Goal: Use online tool/utility: Utilize a website feature to perform a specific function

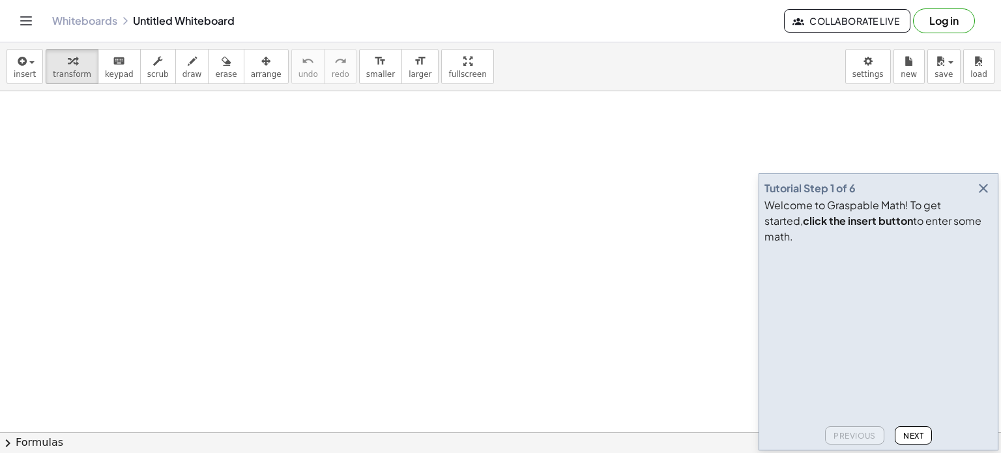
click at [982, 196] on icon "button" at bounding box center [983, 188] width 16 height 16
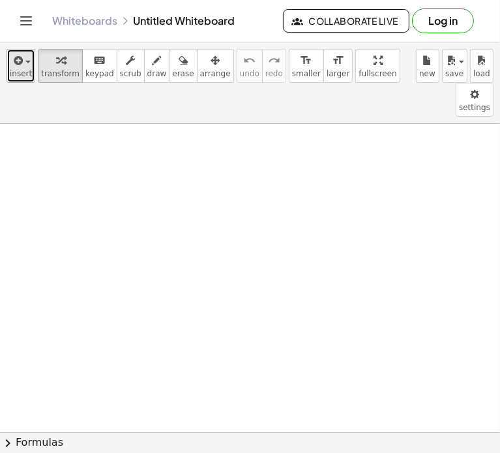
click at [18, 64] on icon "button" at bounding box center [17, 61] width 12 height 16
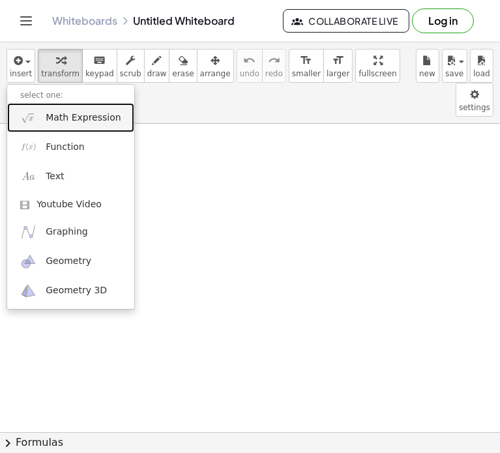
click at [54, 119] on span "Math Expression" at bounding box center [83, 117] width 75 height 13
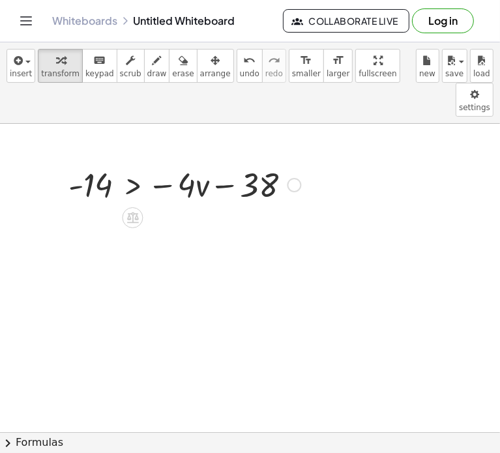
click at [281, 162] on div at bounding box center [184, 184] width 245 height 44
click at [136, 212] on icon at bounding box center [133, 217] width 12 height 11
click at [182, 216] on icon at bounding box center [184, 217] width 8 height 2
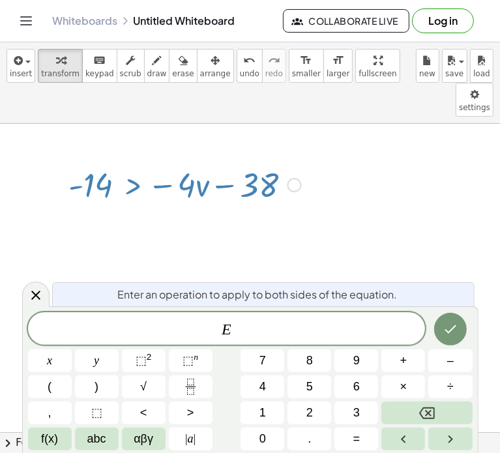
click at [300, 325] on span "E ​" at bounding box center [226, 329] width 397 height 18
click at [63, 444] on button "f(x)" at bounding box center [50, 438] width 44 height 23
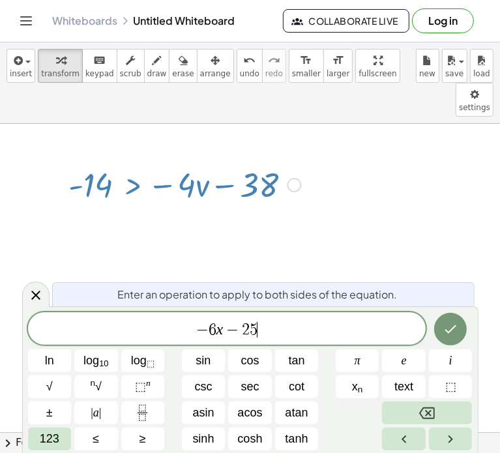
click at [91, 444] on button "≤" at bounding box center [96, 438] width 44 height 23
click at [302, 322] on span "− 6 x − 2 5 ≤" at bounding box center [226, 329] width 397 height 18
click at [281, 332] on span "− 6 x − 2 5 ≤" at bounding box center [226, 329] width 397 height 18
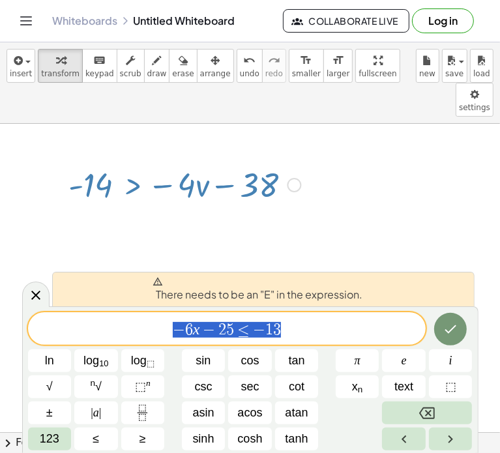
drag, startPoint x: 296, startPoint y: 332, endPoint x: 117, endPoint y: 345, distance: 179.6
click at [117, 345] on div "**********" at bounding box center [250, 381] width 444 height 138
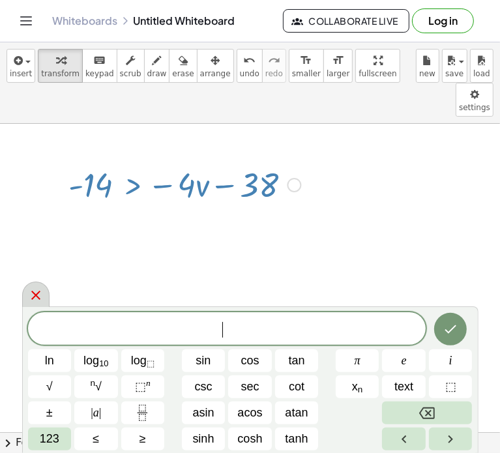
click at [37, 290] on icon at bounding box center [36, 295] width 16 height 16
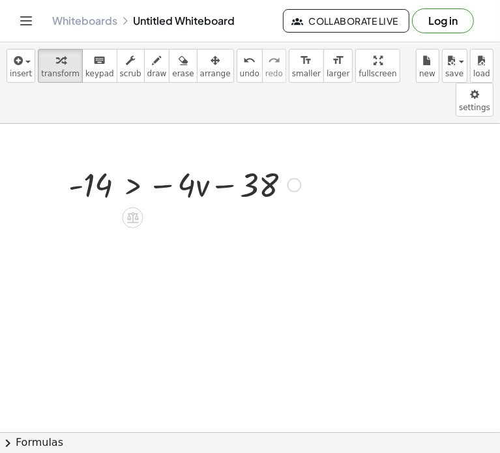
click at [268, 162] on div at bounding box center [184, 184] width 245 height 44
click at [23, 57] on div "button" at bounding box center [21, 60] width 22 height 16
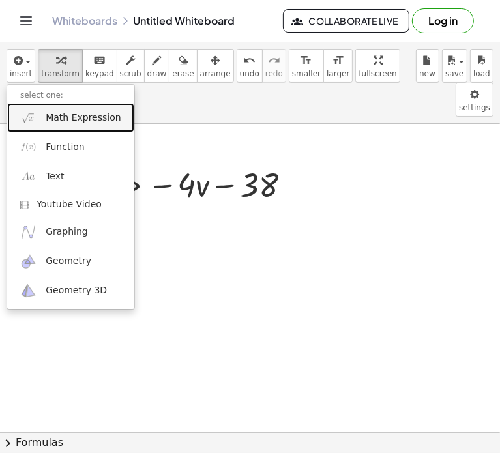
click at [87, 122] on span "Math Expression" at bounding box center [83, 117] width 75 height 13
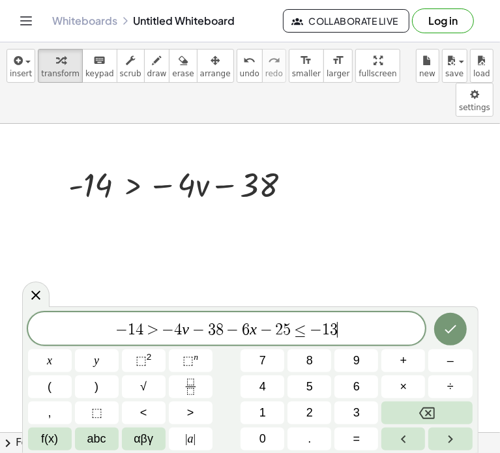
click at [229, 331] on span "−" at bounding box center [232, 330] width 19 height 16
click at [95, 416] on span "⬚" at bounding box center [96, 413] width 11 height 18
click at [61, 442] on button "f(x)" at bounding box center [50, 438] width 44 height 23
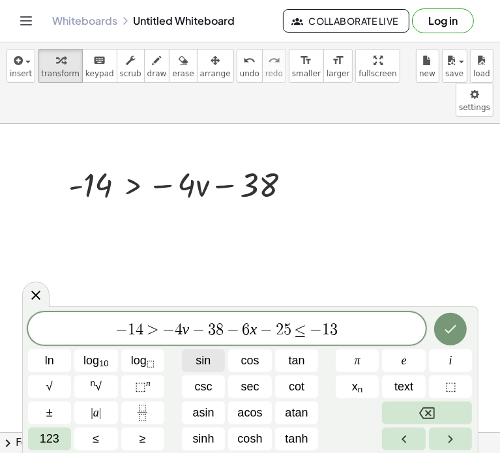
click at [196, 369] on span "sin" at bounding box center [202, 361] width 15 height 18
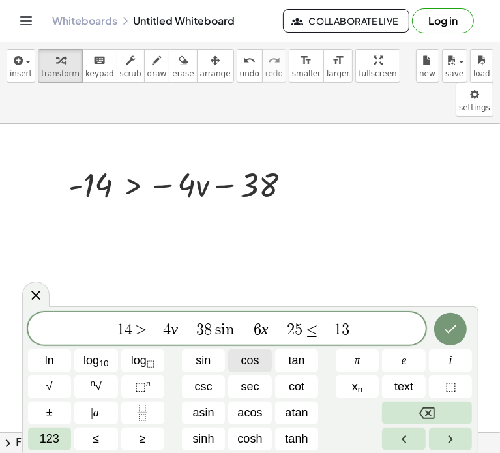
click at [253, 362] on span "cos" at bounding box center [249, 361] width 18 height 18
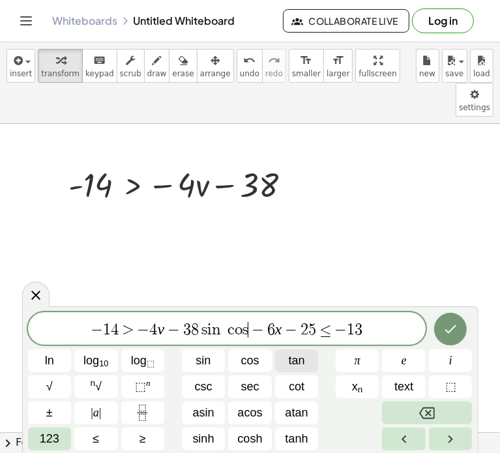
click at [290, 360] on span "tan" at bounding box center [297, 361] width 16 height 18
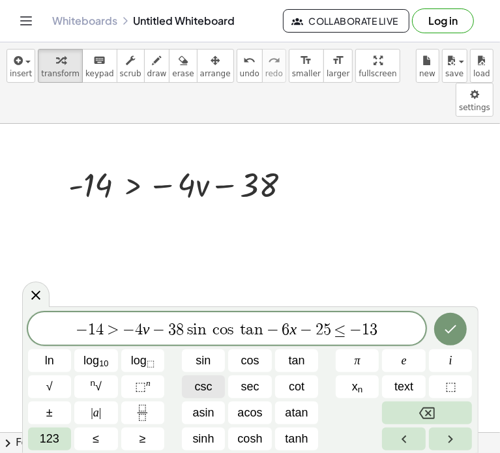
click at [208, 381] on span "csc" at bounding box center [203, 387] width 18 height 18
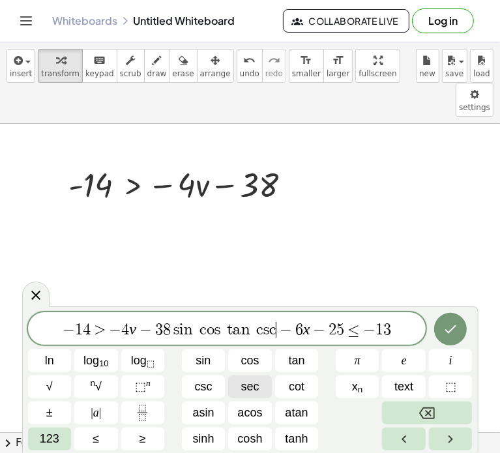
click at [261, 381] on button "sec" at bounding box center [250, 386] width 44 height 23
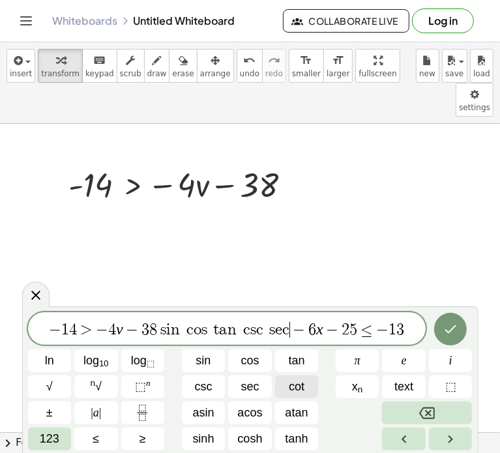
click at [282, 384] on button "cot" at bounding box center [297, 386] width 44 height 23
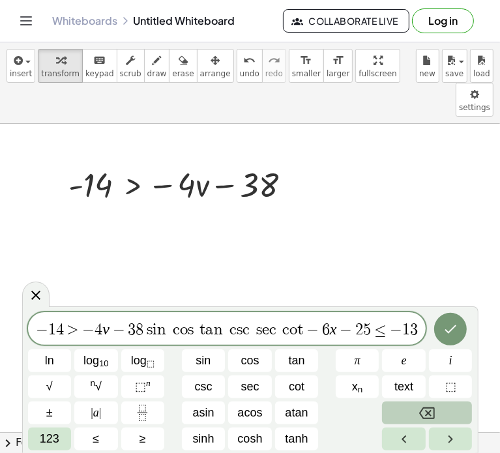
click at [422, 414] on icon "Backspace" at bounding box center [427, 413] width 16 height 16
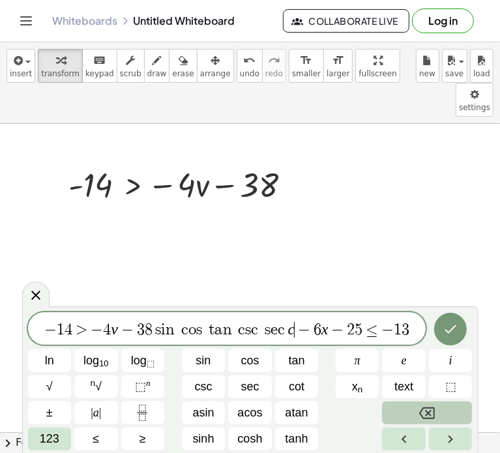
click at [422, 414] on icon "Backspace" at bounding box center [427, 413] width 16 height 16
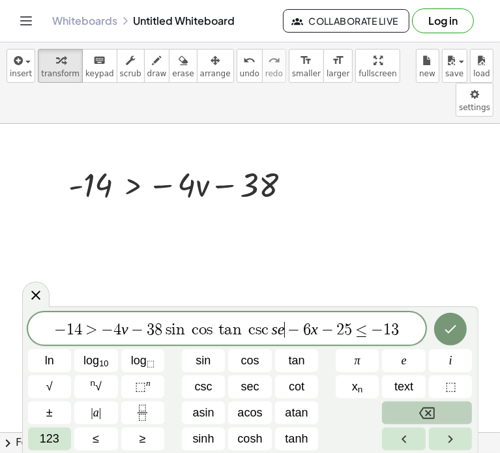
click at [422, 414] on icon "Backspace" at bounding box center [427, 413] width 16 height 16
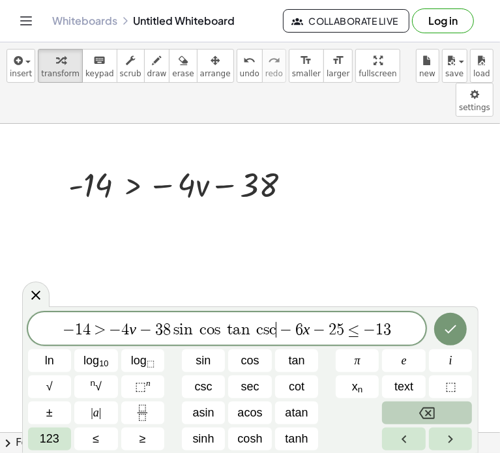
click at [422, 414] on icon "Backspace" at bounding box center [427, 413] width 16 height 16
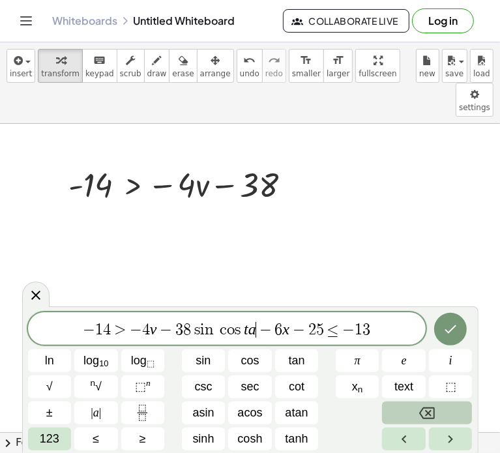
click at [422, 414] on icon "Backspace" at bounding box center [427, 413] width 16 height 16
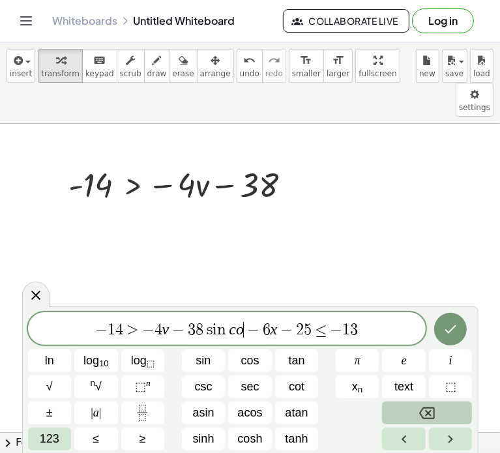
click at [422, 414] on icon "Backspace" at bounding box center [427, 413] width 16 height 16
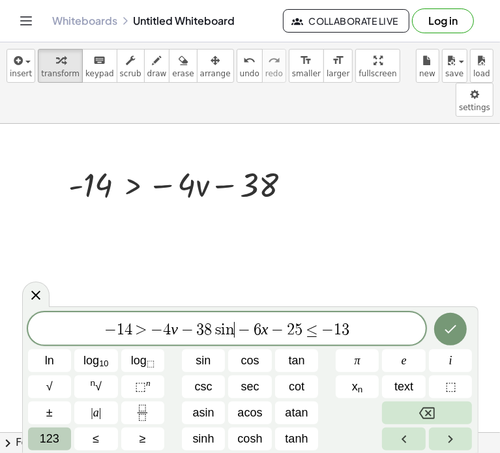
click at [50, 446] on span "123" at bounding box center [50, 439] width 20 height 18
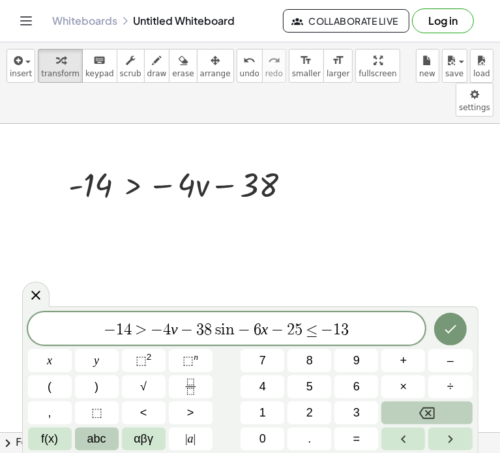
click at [103, 430] on span "abc" at bounding box center [96, 439] width 19 height 18
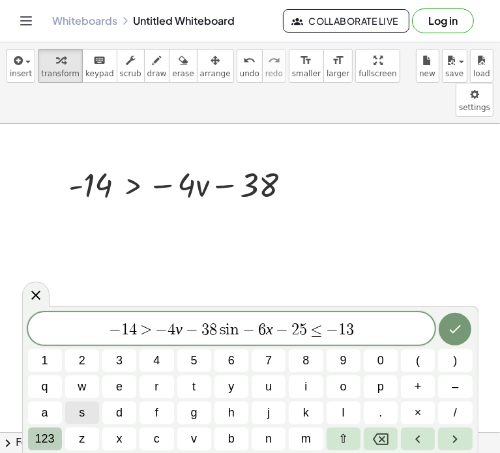
click at [44, 443] on span "123" at bounding box center [45, 439] width 20 height 18
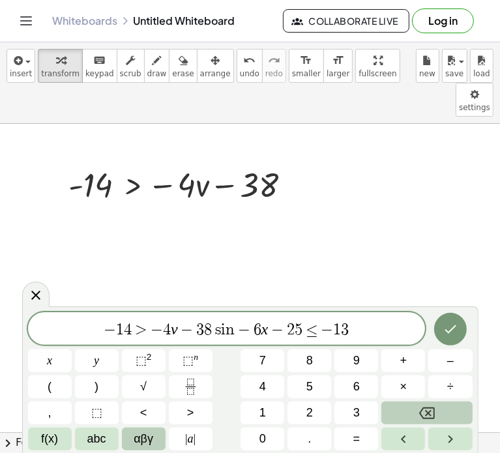
click at [134, 446] on span "αβγ" at bounding box center [144, 439] width 20 height 18
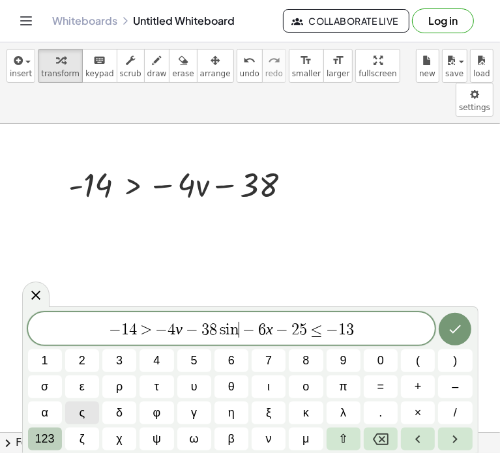
click at [41, 441] on span "123" at bounding box center [45, 439] width 20 height 18
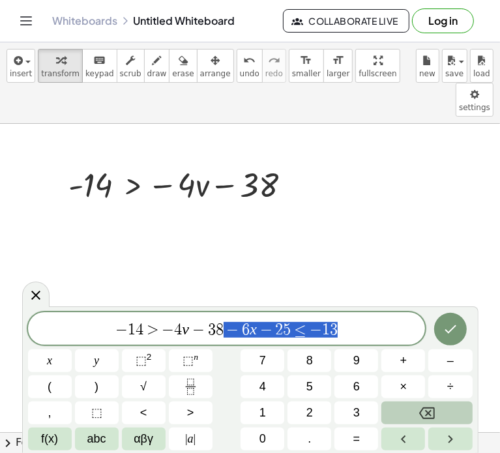
drag, startPoint x: 341, startPoint y: 327, endPoint x: 229, endPoint y: 320, distance: 111.6
click at [229, 320] on span "− 1 4 > − 4 v − 3 8 − 6 x − 2 5 ≤ − 1 3" at bounding box center [226, 329] width 397 height 18
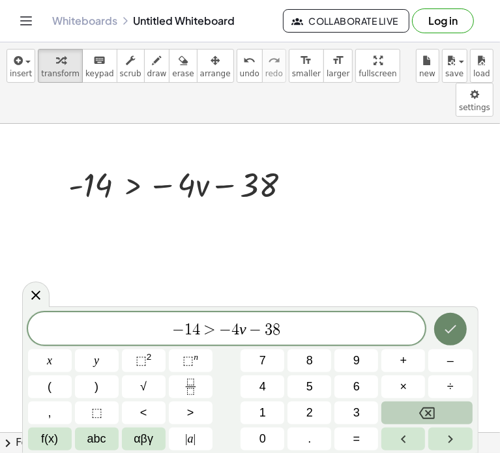
click at [456, 329] on icon "Done" at bounding box center [450, 329] width 16 height 16
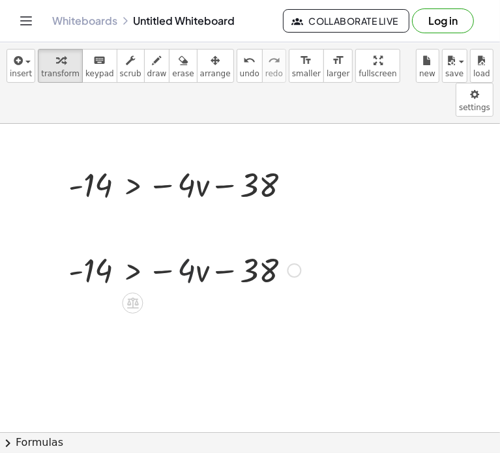
click at [178, 247] on div at bounding box center [184, 269] width 245 height 44
click at [201, 70] on span "arrange" at bounding box center [215, 73] width 31 height 9
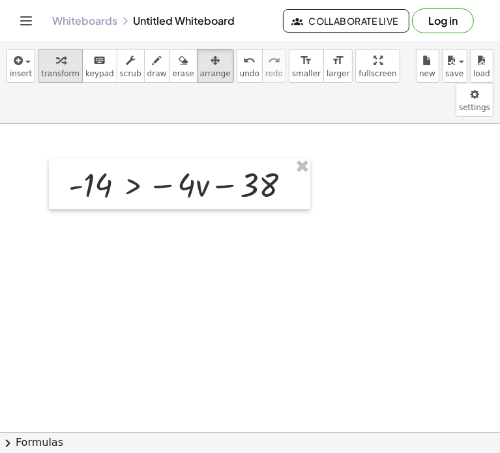
click at [57, 69] on span "transform" at bounding box center [60, 73] width 38 height 9
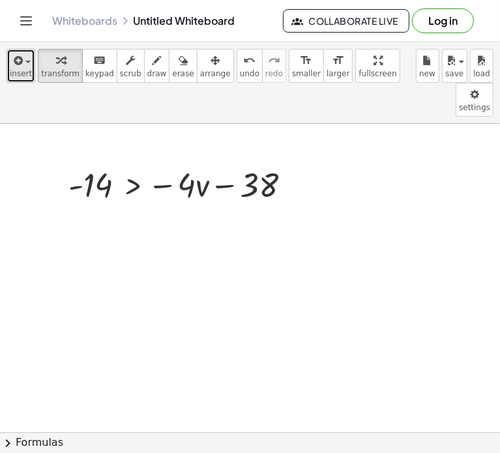
click at [14, 70] on span "insert" at bounding box center [21, 73] width 22 height 9
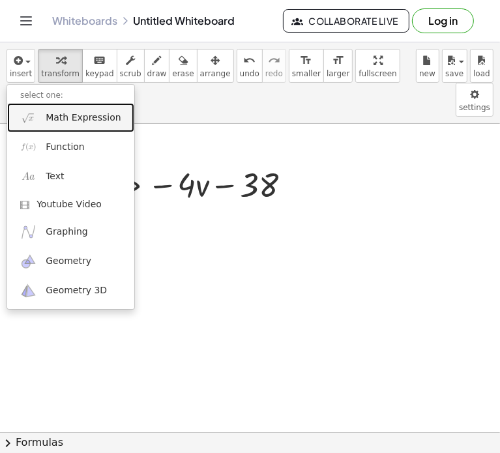
click at [57, 123] on span "Math Expression" at bounding box center [83, 117] width 75 height 13
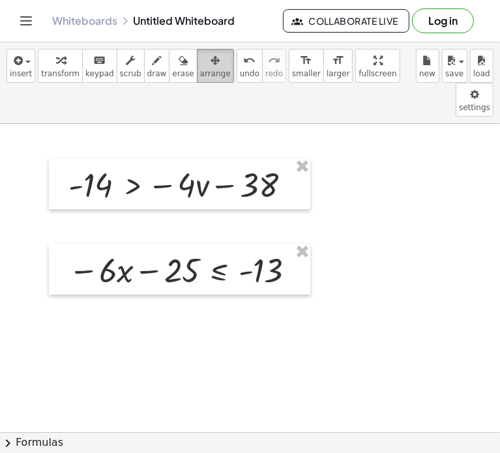
click at [200, 73] on span "arrange" at bounding box center [215, 73] width 31 height 9
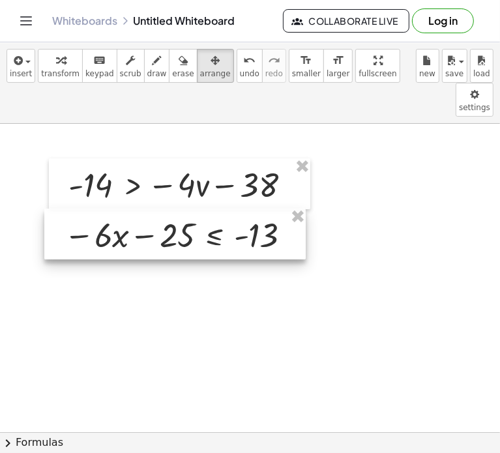
drag, startPoint x: 145, startPoint y: 223, endPoint x: 141, endPoint y: 188, distance: 35.5
click at [141, 208] on div at bounding box center [174, 233] width 261 height 51
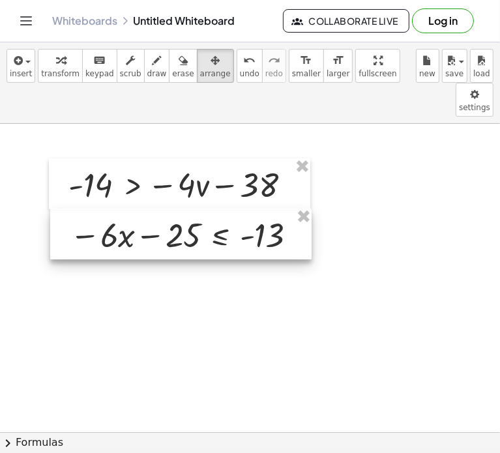
click at [151, 208] on div at bounding box center [180, 233] width 261 height 51
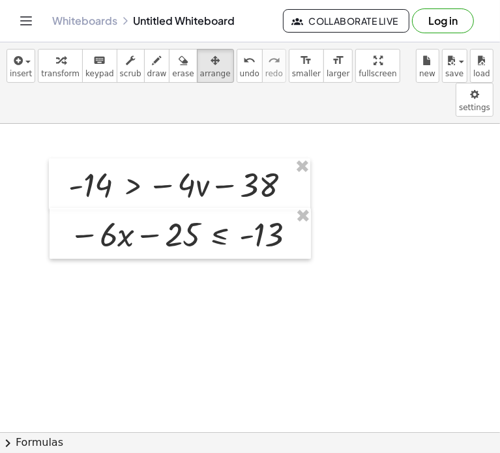
click at [57, 76] on span "transform" at bounding box center [60, 73] width 38 height 9
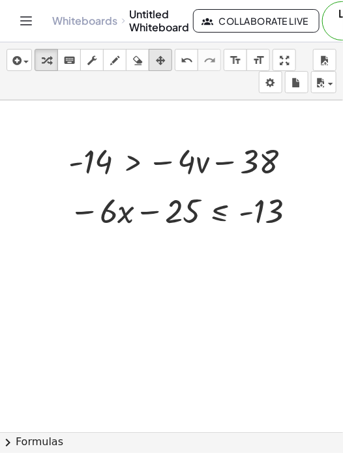
click at [159, 61] on icon "button" at bounding box center [160, 61] width 9 height 16
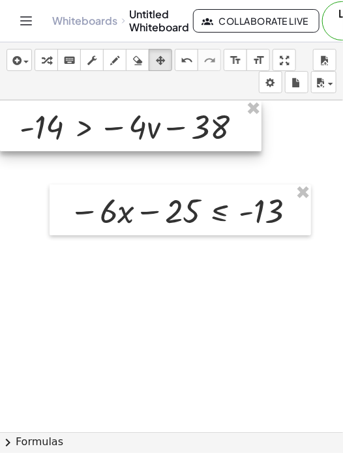
drag, startPoint x: 202, startPoint y: 161, endPoint x: 144, endPoint y: 124, distance: 68.5
click at [144, 124] on div at bounding box center [130, 125] width 261 height 51
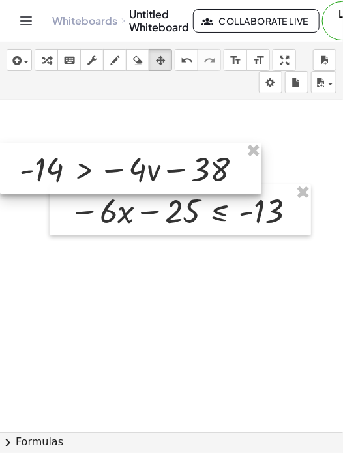
drag, startPoint x: 155, startPoint y: 128, endPoint x: 154, endPoint y: 170, distance: 42.4
click at [154, 170] on div at bounding box center [130, 168] width 261 height 51
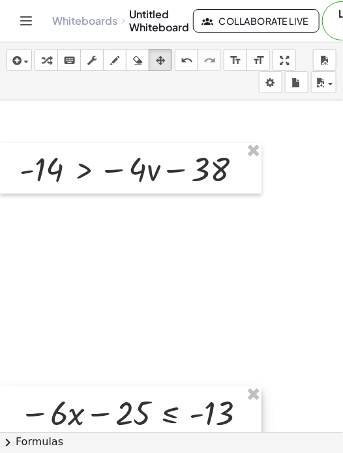
drag, startPoint x: 167, startPoint y: 212, endPoint x: 115, endPoint y: 415, distance: 209.2
click at [115, 415] on div at bounding box center [130, 411] width 261 height 51
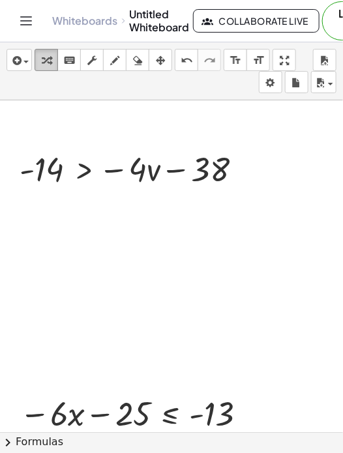
click at [55, 64] on button "transform" at bounding box center [46, 60] width 23 height 22
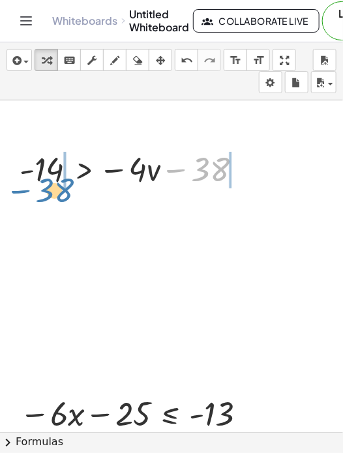
drag, startPoint x: 205, startPoint y: 171, endPoint x: 57, endPoint y: 192, distance: 148.7
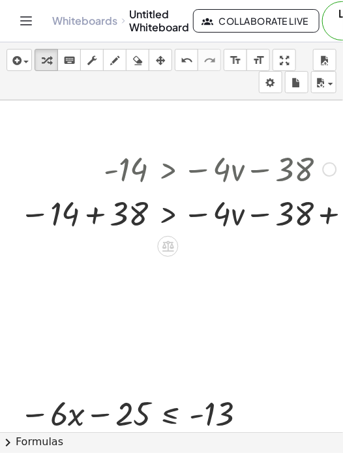
click at [91, 213] on div at bounding box center [209, 212] width 393 height 44
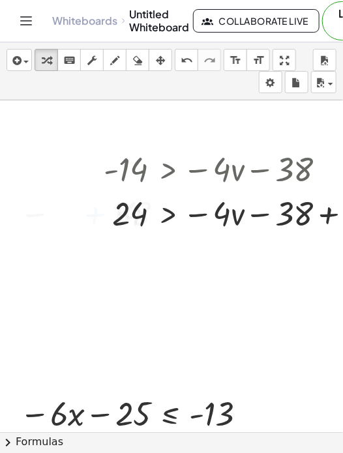
scroll to position [12, 84]
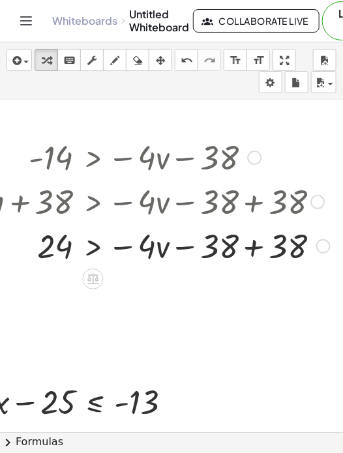
click at [251, 249] on div at bounding box center [137, 245] width 398 height 44
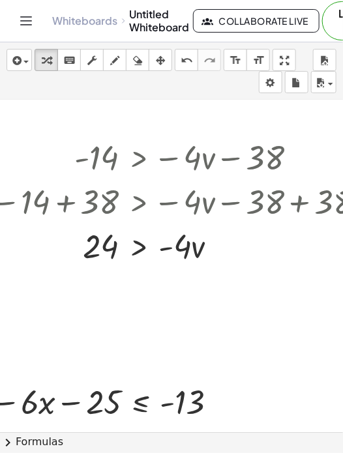
scroll to position [12, 29]
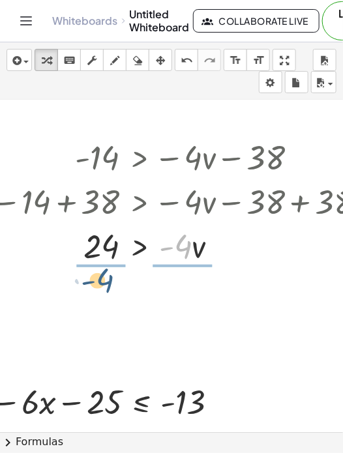
drag, startPoint x: 190, startPoint y: 255, endPoint x: 102, endPoint y: 289, distance: 94.2
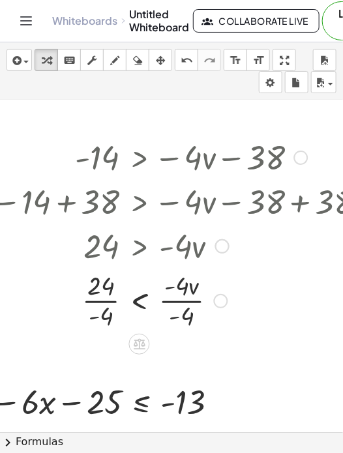
click at [189, 299] on div at bounding box center [180, 299] width 393 height 65
click at [109, 301] on div at bounding box center [180, 299] width 393 height 65
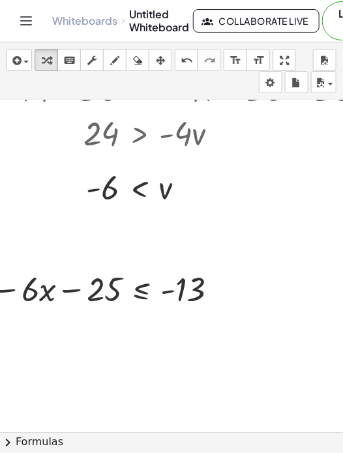
scroll to position [129, 29]
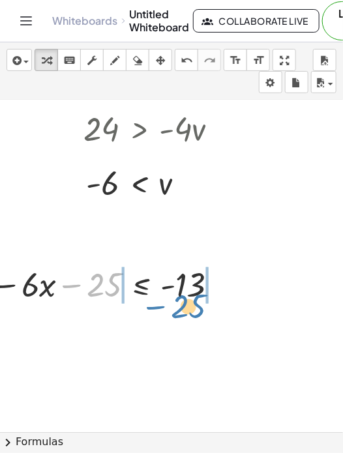
drag, startPoint x: 90, startPoint y: 285, endPoint x: 174, endPoint y: 307, distance: 86.7
click at [174, 307] on div "− 25 − · 6 · x − 25 ≤ - 13" at bounding box center [101, 283] width 261 height 51
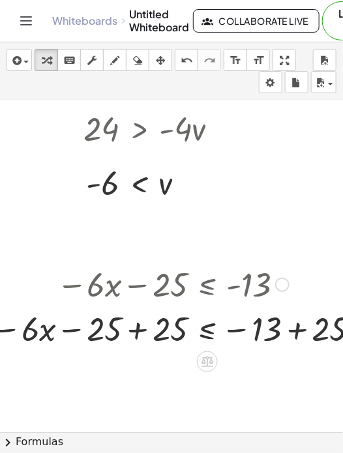
click at [138, 341] on div at bounding box center [177, 328] width 386 height 44
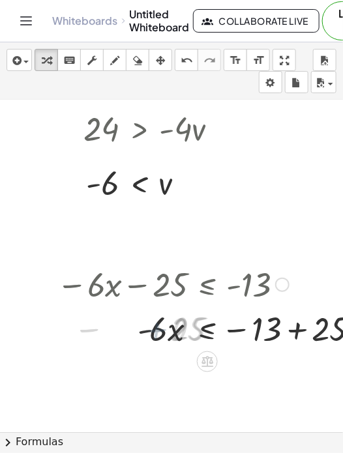
click at [289, 338] on div at bounding box center [213, 328] width 326 height 44
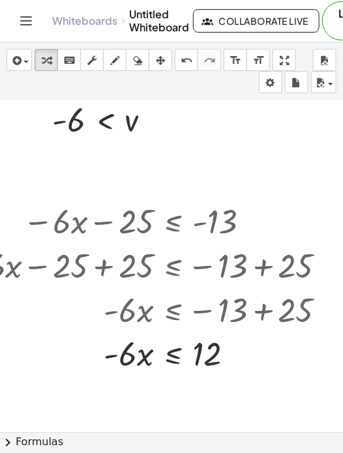
scroll to position [192, 57]
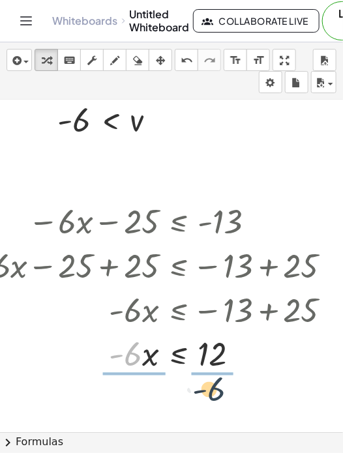
drag, startPoint x: 130, startPoint y: 362, endPoint x: 218, endPoint y: 397, distance: 94.7
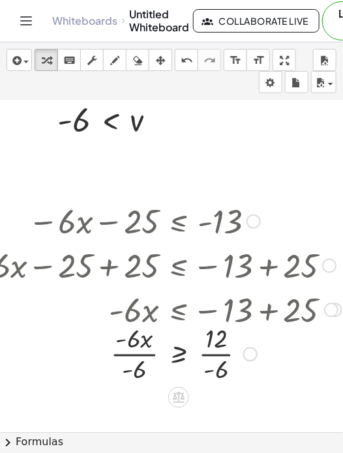
click at [137, 358] on div at bounding box center [152, 352] width 392 height 65
click at [219, 358] on div at bounding box center [152, 352] width 392 height 65
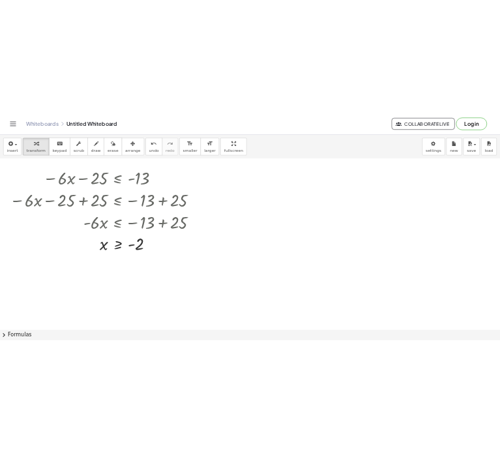
scroll to position [276, 0]
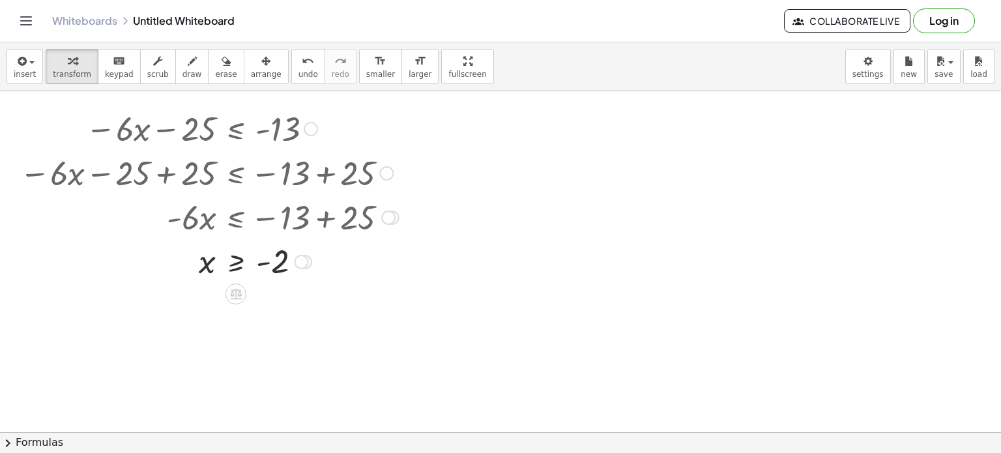
drag, startPoint x: 94, startPoint y: 120, endPoint x: 214, endPoint y: 184, distance: 136.1
click at [236, 129] on div "− · 6 · x − 25 ≤ - 13 − · 6 · x − 25 + 25 ≤ − 13 + 25 − · 6 · x + 0 ≤ − 13 + 25…" at bounding box center [236, 129] width 0 height 0
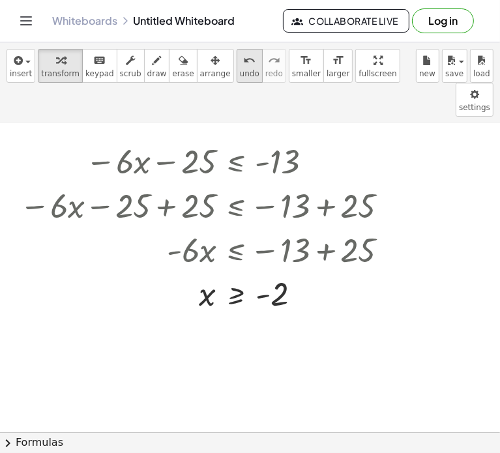
click at [240, 72] on span "undo" at bounding box center [250, 73] width 20 height 9
click at [268, 261] on div at bounding box center [210, 293] width 395 height 65
click at [216, 272] on div at bounding box center [209, 293] width 392 height 43
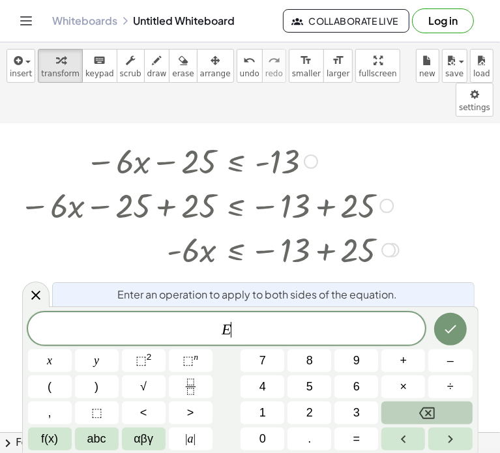
click at [216, 272] on div at bounding box center [209, 293] width 392 height 43
click at [217, 272] on div at bounding box center [209, 293] width 392 height 43
click at [41, 295] on icon at bounding box center [36, 295] width 16 height 16
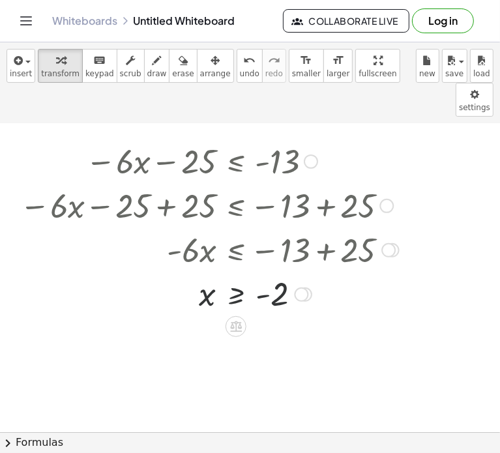
click at [268, 272] on div at bounding box center [209, 293] width 392 height 43
click at [300, 287] on div at bounding box center [301, 294] width 14 height 14
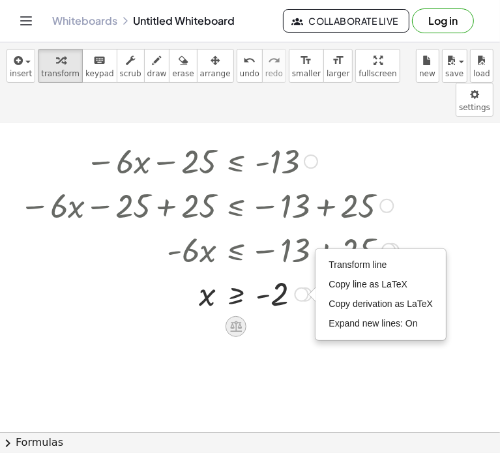
click at [241, 321] on icon at bounding box center [236, 326] width 12 height 11
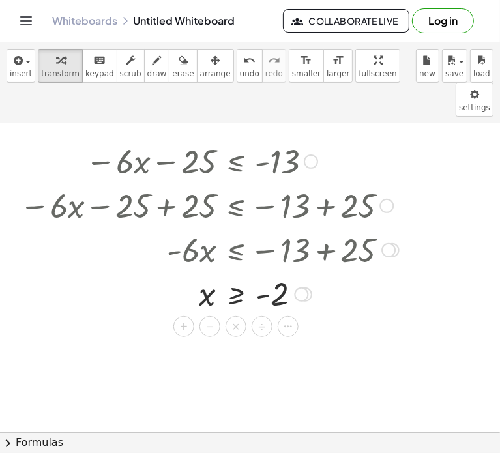
click at [236, 272] on div at bounding box center [209, 293] width 392 height 43
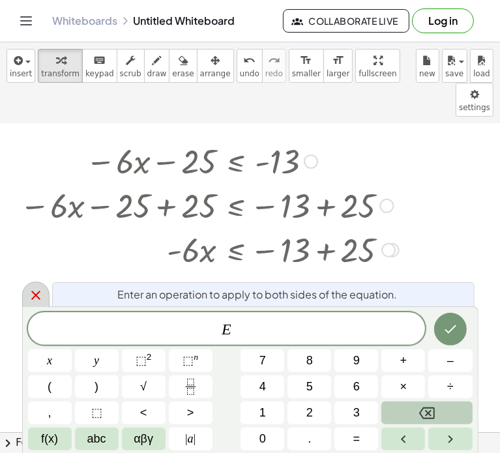
click at [35, 296] on icon at bounding box center [35, 295] width 9 height 9
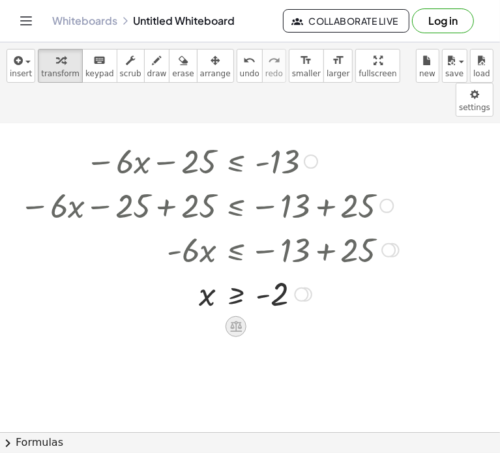
click at [233, 321] on icon at bounding box center [236, 326] width 12 height 11
click at [263, 317] on span "÷" at bounding box center [261, 326] width 7 height 19
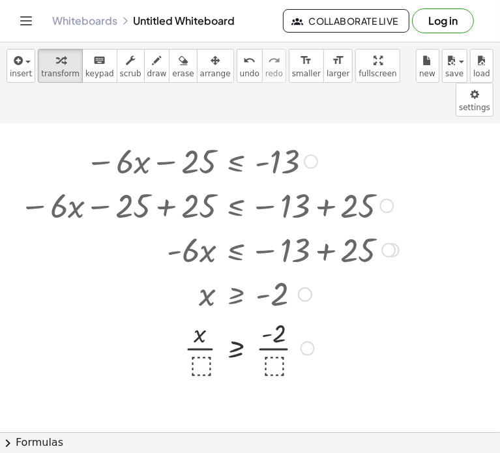
click at [274, 315] on div at bounding box center [209, 347] width 392 height 65
click at [201, 329] on div at bounding box center [209, 347] width 392 height 65
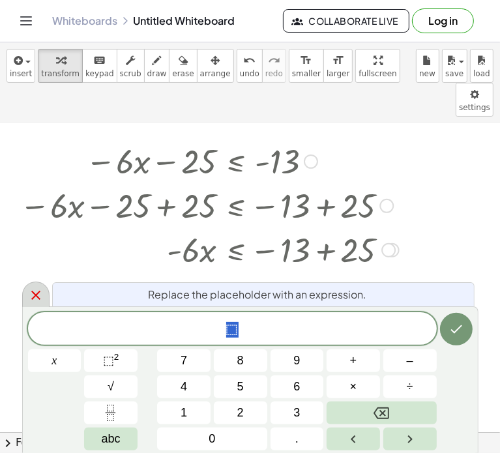
click at [35, 294] on icon at bounding box center [36, 295] width 16 height 16
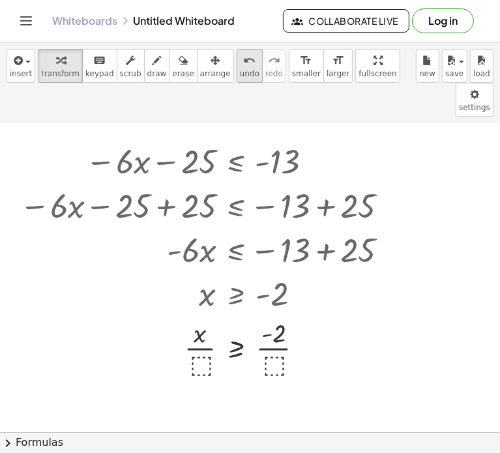
click at [240, 70] on span "undo" at bounding box center [250, 73] width 20 height 9
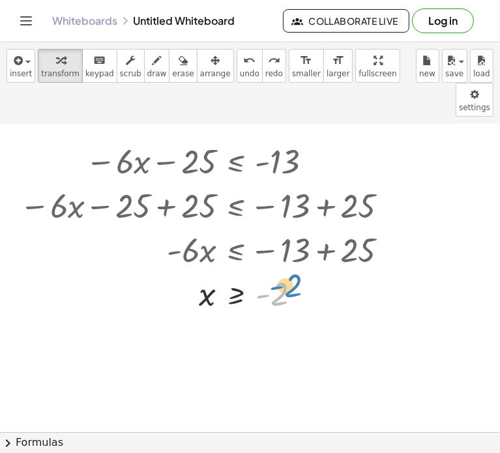
drag, startPoint x: 278, startPoint y: 265, endPoint x: 291, endPoint y: 259, distance: 15.2
click at [291, 272] on div at bounding box center [215, 293] width 375 height 43
click at [240, 272] on div at bounding box center [215, 293] width 375 height 43
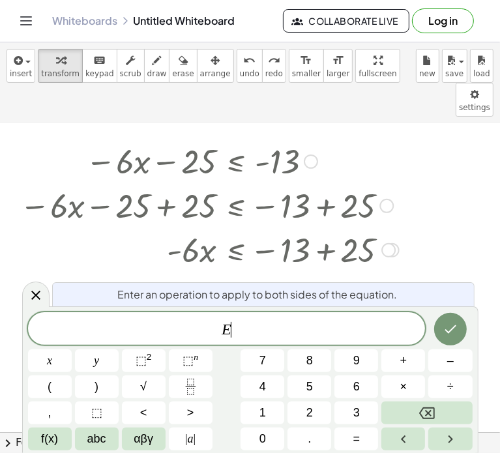
drag, startPoint x: 242, startPoint y: 259, endPoint x: 229, endPoint y: 281, distance: 25.1
click at [221, 289] on body "Graspable Math Activities Get Started Activity Bank Assigned Work Classes White…" at bounding box center [250, 226] width 500 height 453
click at [42, 436] on span "f(x)" at bounding box center [49, 439] width 17 height 18
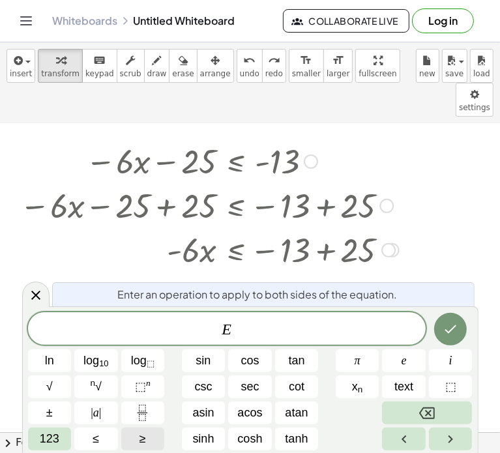
click at [135, 436] on button "≥" at bounding box center [143, 438] width 44 height 23
click at [224, 328] on span "≥" at bounding box center [231, 330] width 19 height 16
click at [229, 330] on span "≥" at bounding box center [226, 330] width 19 height 16
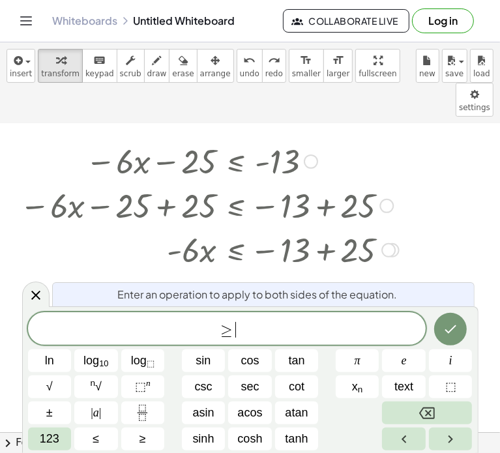
click at [229, 330] on span "≥" at bounding box center [226, 330] width 19 height 16
drag, startPoint x: 229, startPoint y: 330, endPoint x: 207, endPoint y: 333, distance: 22.4
click at [40, 292] on icon at bounding box center [36, 295] width 16 height 16
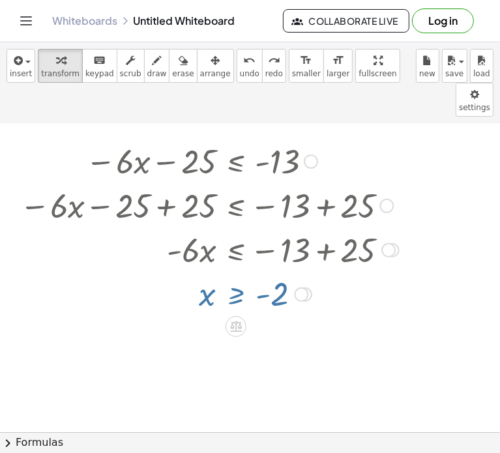
click at [104, 312] on div at bounding box center [250, 231] width 500 height 767
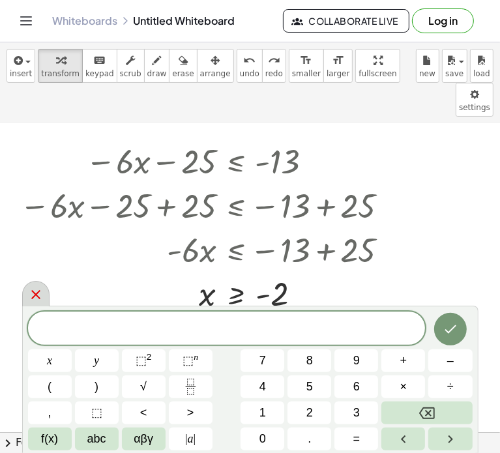
click at [43, 286] on div at bounding box center [35, 293] width 27 height 25
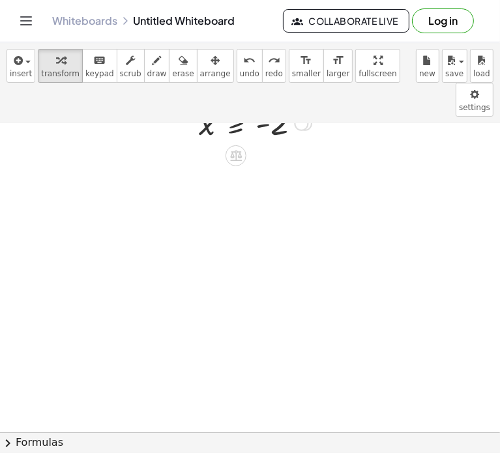
scroll to position [449, 0]
click at [210, 59] on icon "button" at bounding box center [214, 61] width 9 height 16
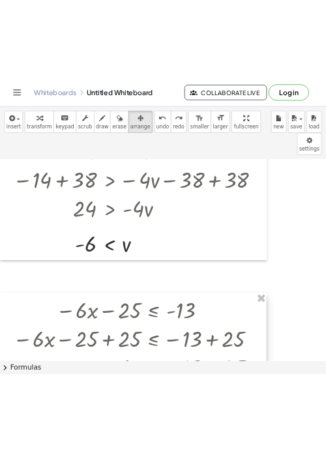
scroll to position [0, 0]
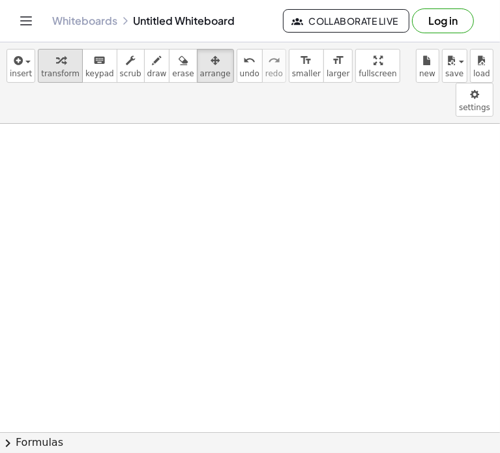
click at [60, 75] on span "transform" at bounding box center [60, 73] width 38 height 9
click at [23, 79] on button "insert" at bounding box center [21, 66] width 29 height 34
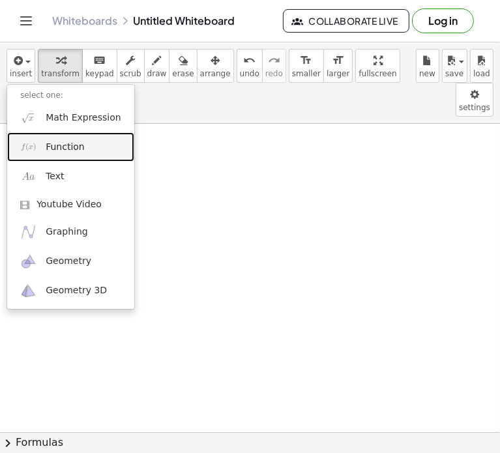
click at [70, 135] on link "Function" at bounding box center [70, 146] width 127 height 29
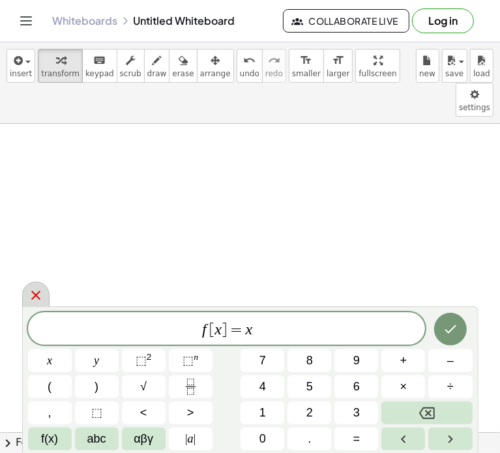
click at [27, 305] on div at bounding box center [35, 293] width 27 height 25
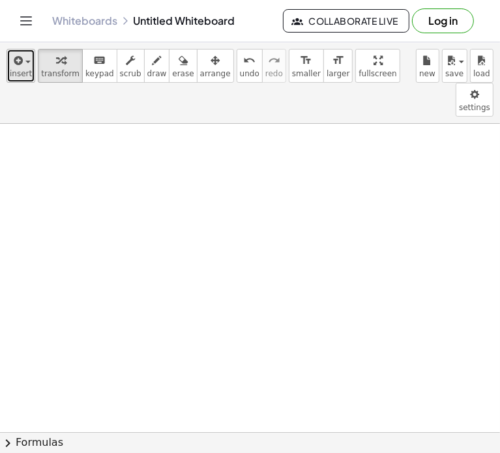
click at [18, 71] on span "insert" at bounding box center [21, 73] width 22 height 9
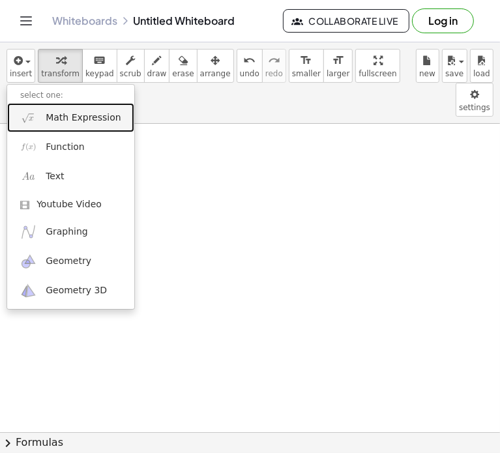
click at [65, 120] on span "Math Expression" at bounding box center [83, 117] width 75 height 13
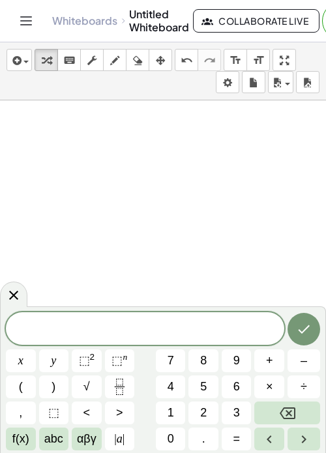
click at [171, 329] on span "​" at bounding box center [145, 329] width 278 height 18
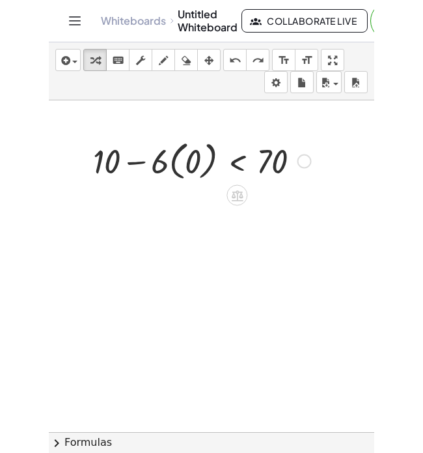
scroll to position [0, 8]
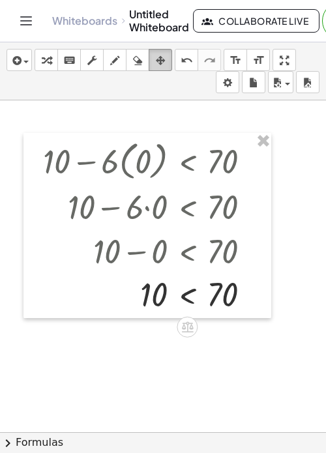
click at [168, 52] on div "button" at bounding box center [160, 60] width 17 height 16
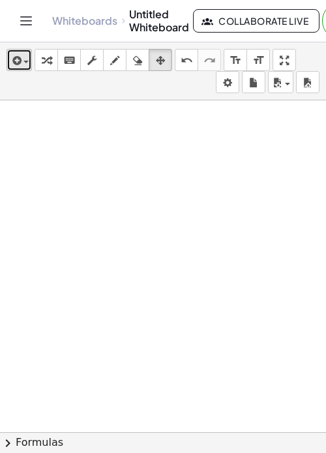
click at [13, 54] on icon "button" at bounding box center [16, 61] width 12 height 16
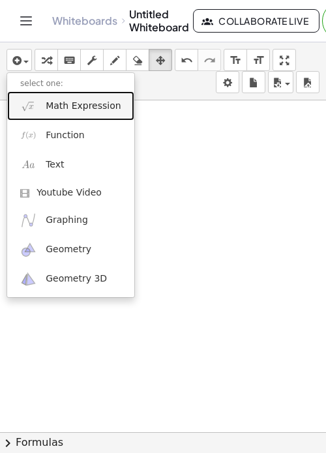
click at [64, 106] on span "Math Expression" at bounding box center [83, 106] width 75 height 13
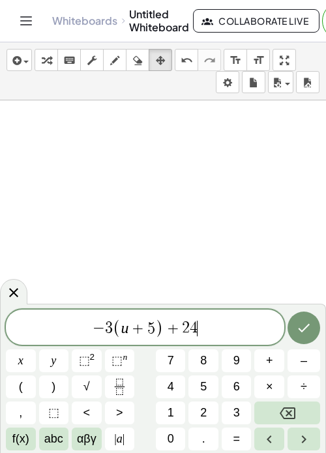
click at [50, 441] on span "abc" at bounding box center [53, 439] width 19 height 18
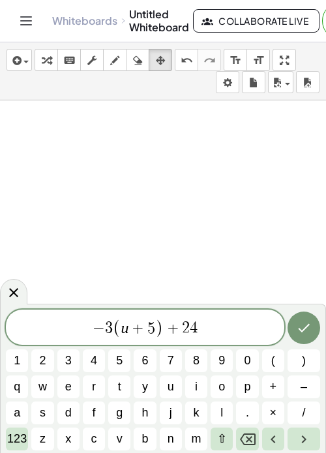
click at [14, 442] on span "123" at bounding box center [17, 439] width 20 height 18
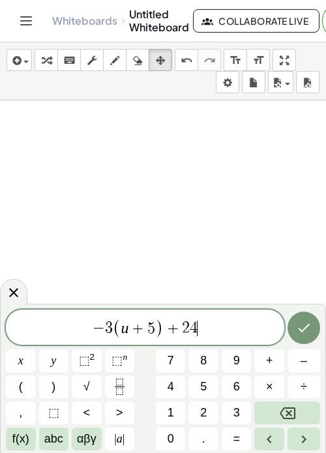
click at [21, 442] on span "f(x)" at bounding box center [20, 439] width 17 height 18
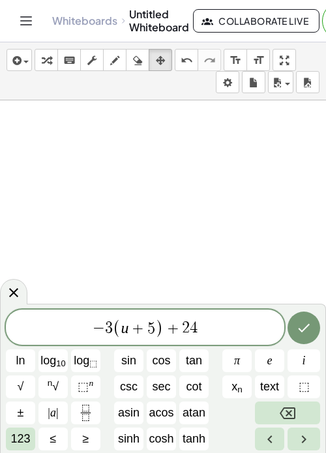
click at [59, 442] on button "≤" at bounding box center [52, 438] width 29 height 23
click at [10, 441] on span "123" at bounding box center [20, 439] width 20 height 18
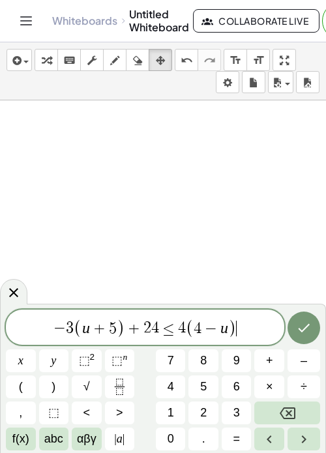
click at [302, 326] on icon "Done" at bounding box center [304, 328] width 16 height 16
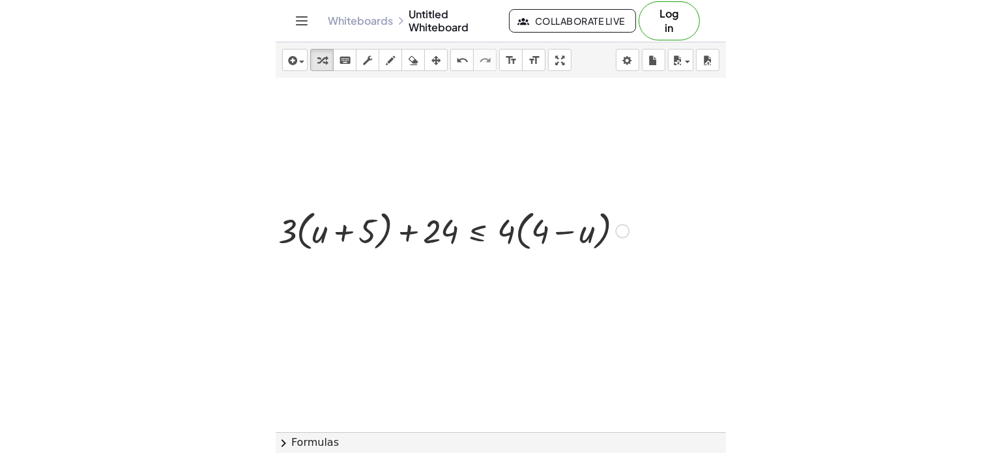
scroll to position [0, 0]
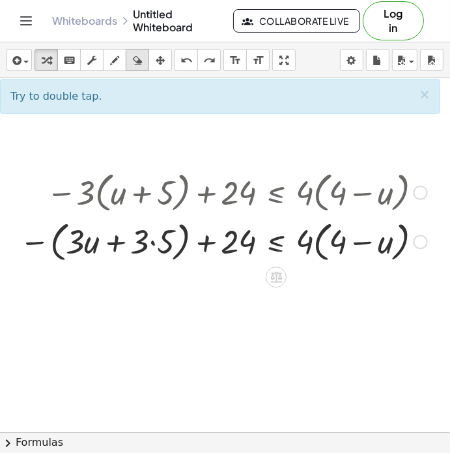
click at [147, 62] on button "erase" at bounding box center [137, 60] width 23 height 22
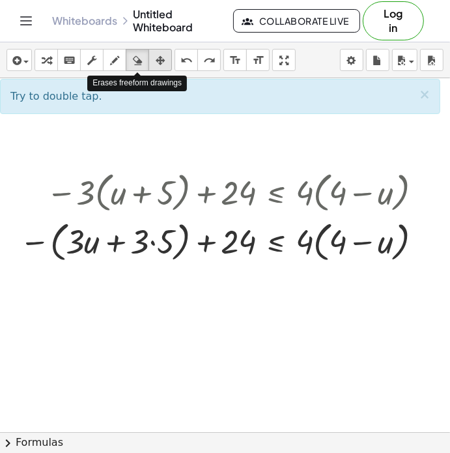
click at [152, 62] on div "button" at bounding box center [160, 60] width 17 height 16
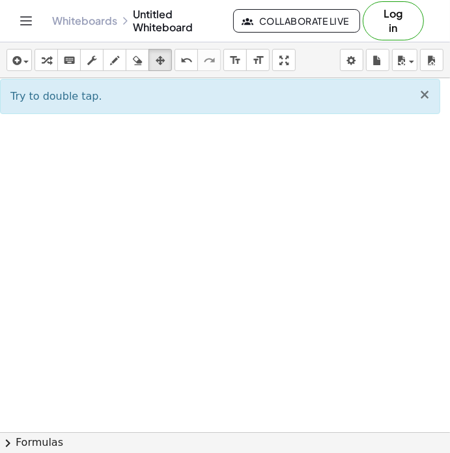
click at [427, 96] on span "×" at bounding box center [425, 95] width 12 height 16
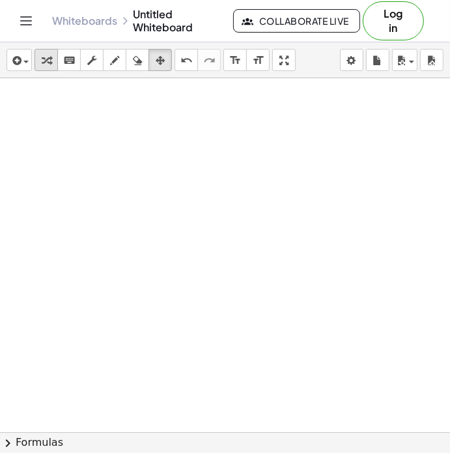
click at [45, 59] on icon "button" at bounding box center [46, 61] width 9 height 16
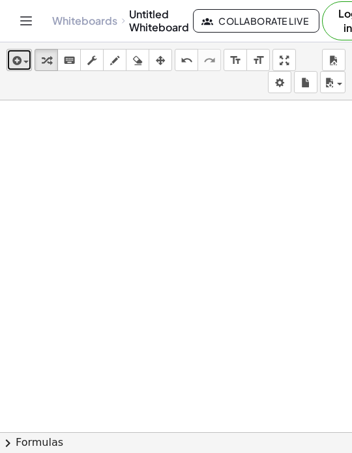
click at [19, 61] on icon "button" at bounding box center [16, 61] width 12 height 16
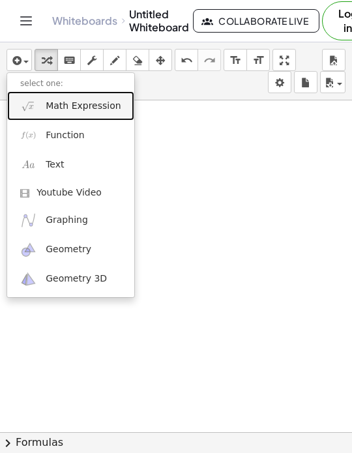
click at [66, 109] on span "Math Expression" at bounding box center [83, 106] width 75 height 13
